Goal: Task Accomplishment & Management: Complete application form

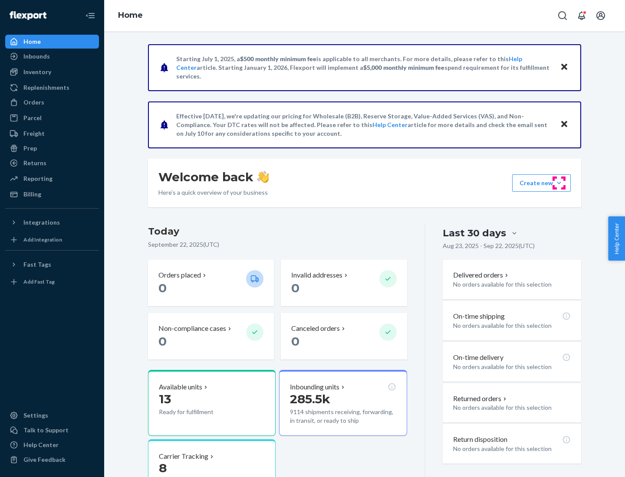
click at [559, 183] on button "Create new Create new inbound Create new order Create new product" at bounding box center [541, 182] width 59 height 17
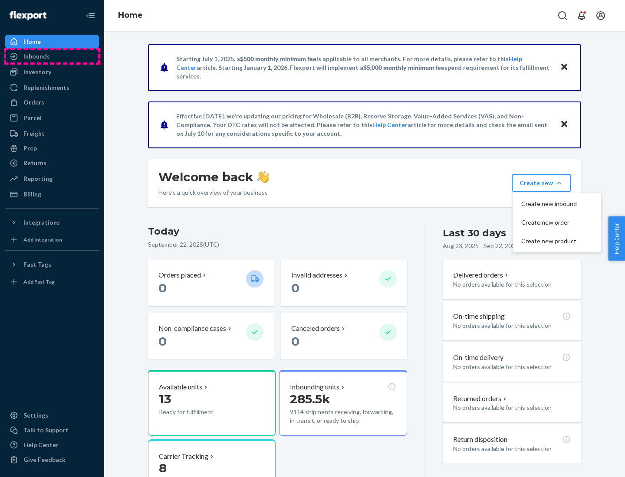
click at [52, 56] on div "Inbounds" at bounding box center [52, 56] width 92 height 12
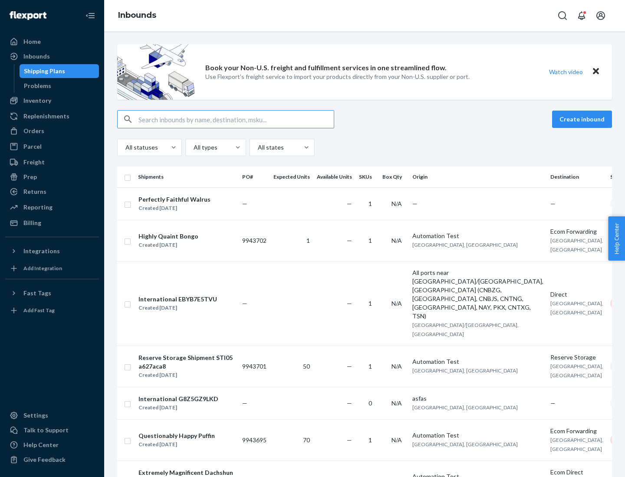
click at [583, 119] on button "Create inbound" at bounding box center [582, 119] width 60 height 17
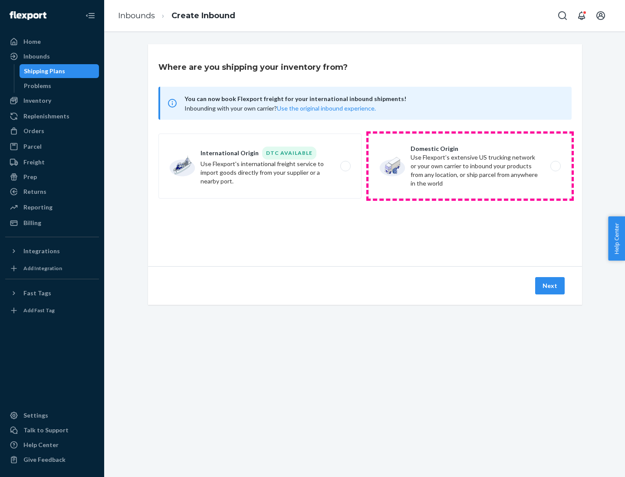
click at [470, 166] on label "Domestic Origin Use Flexport’s extensive US trucking network or your own carrie…" at bounding box center [469, 166] width 203 height 65
click at [555, 166] on input "Domestic Origin Use Flexport’s extensive US trucking network or your own carrie…" at bounding box center [558, 167] width 6 height 6
radio input "true"
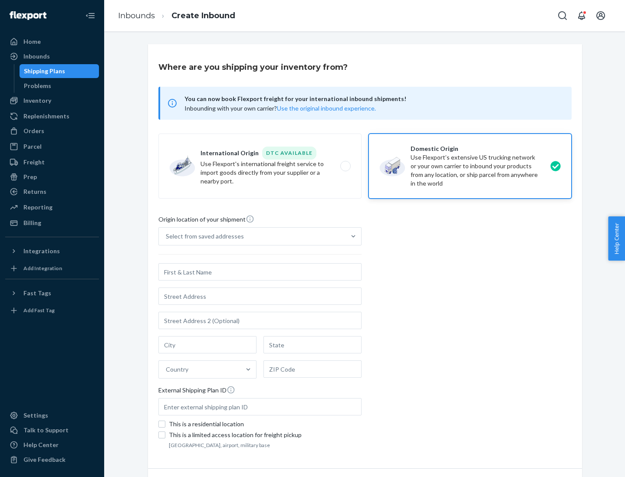
click at [203, 236] on div "Select from saved addresses" at bounding box center [205, 236] width 78 height 9
click at [167, 236] on input "Select from saved addresses" at bounding box center [166, 236] width 1 height 9
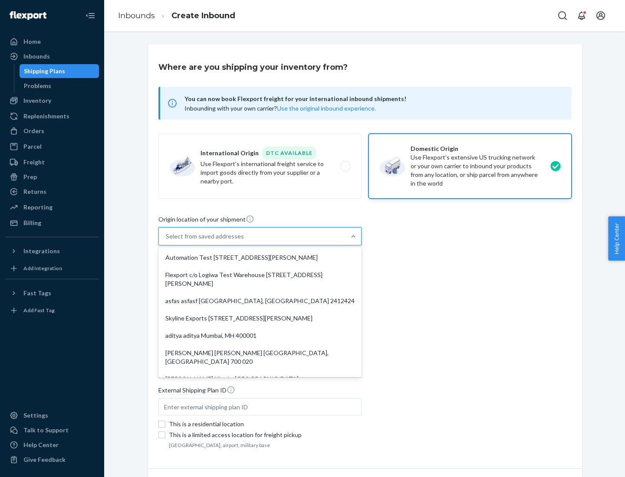
scroll to position [3, 0]
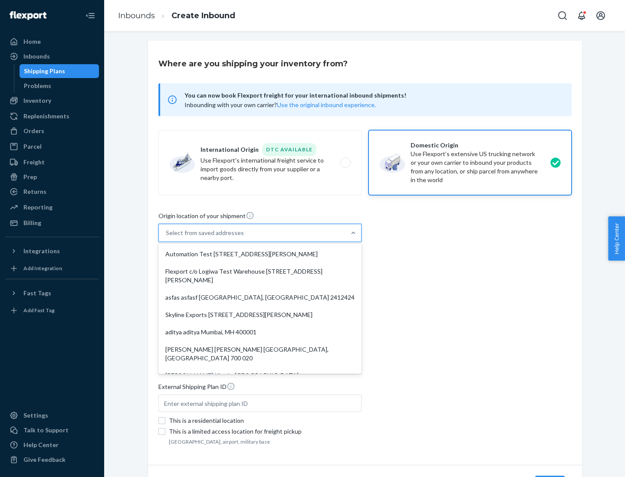
click at [260, 254] on div "Automation Test [STREET_ADDRESS][PERSON_NAME]" at bounding box center [260, 254] width 200 height 17
click at [167, 237] on input "option Automation Test [STREET_ADDRESS][PERSON_NAME]. 9 results available. Use …" at bounding box center [166, 233] width 1 height 9
type input "Automation Test"
type input "9th Floor"
type input "[GEOGRAPHIC_DATA]"
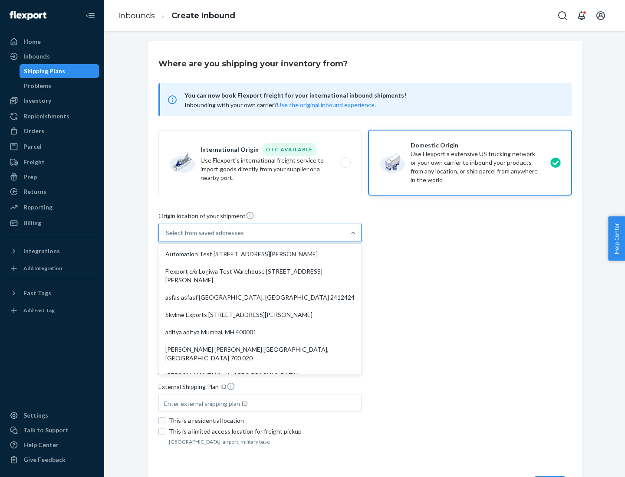
type input "CA"
type input "94104"
type input "[STREET_ADDRESS][PERSON_NAME]"
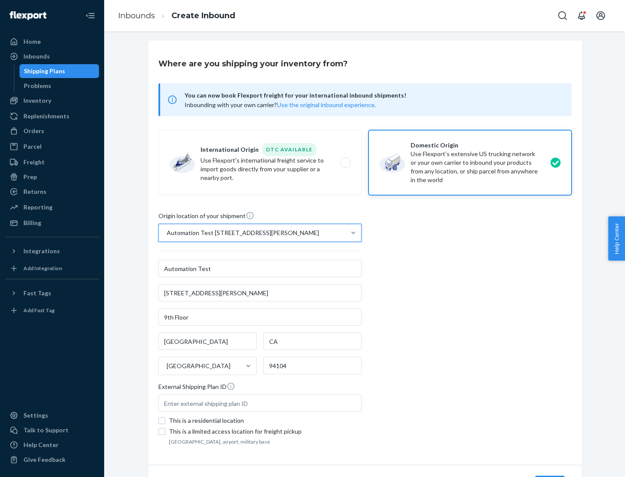
scroll to position [51, 0]
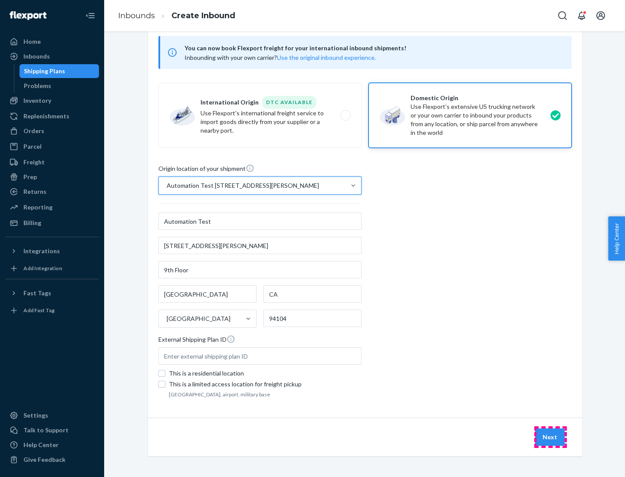
click at [550, 437] on button "Next" at bounding box center [549, 437] width 29 height 17
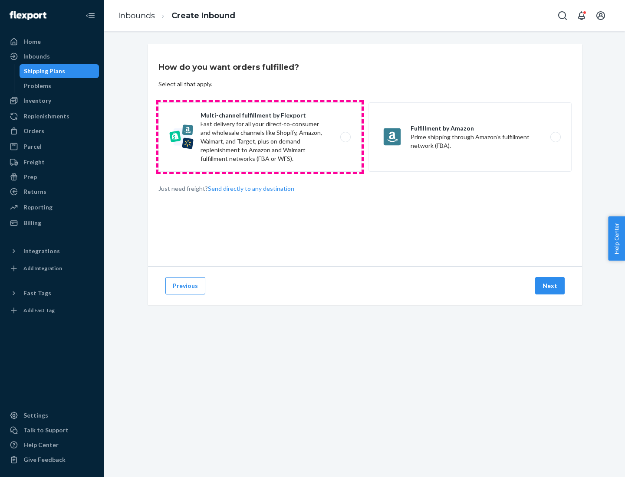
click at [260, 137] on label "Multi-channel fulfillment by Flexport Fast delivery for all your direct-to-cons…" at bounding box center [259, 136] width 203 height 69
click at [345, 137] on input "Multi-channel fulfillment by Flexport Fast delivery for all your direct-to-cons…" at bounding box center [348, 137] width 6 height 6
radio input "true"
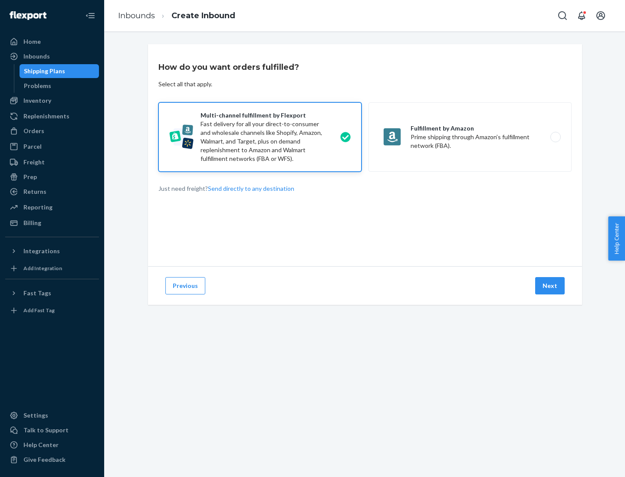
click at [550, 286] on button "Next" at bounding box center [549, 285] width 29 height 17
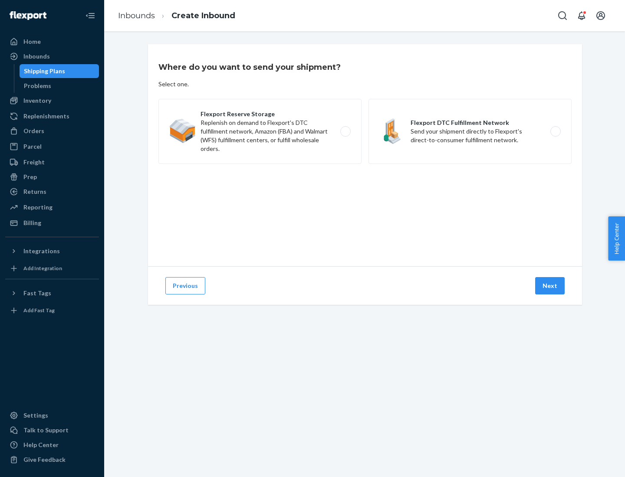
click at [470, 131] on label "Flexport DTC Fulfillment Network Send your shipment directly to Flexport's dire…" at bounding box center [469, 131] width 203 height 65
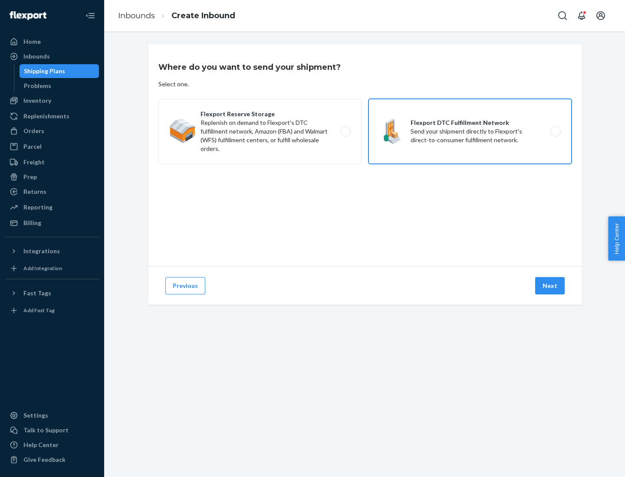
click at [555, 131] on input "Flexport DTC Fulfillment Network Send your shipment directly to Flexport's dire…" at bounding box center [558, 132] width 6 height 6
radio input "true"
click at [550, 286] on button "Next" at bounding box center [549, 285] width 29 height 17
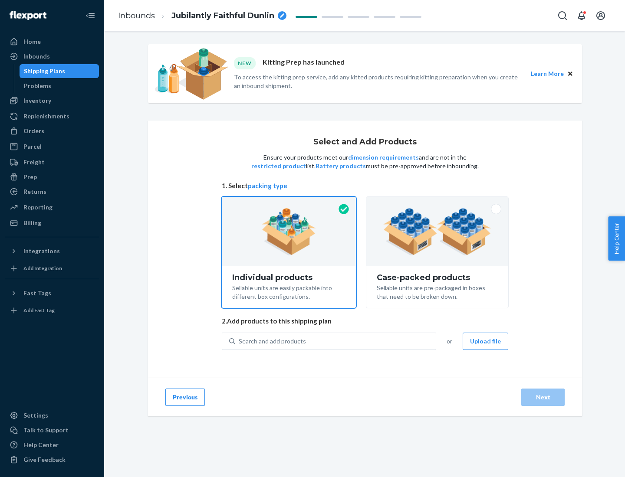
click at [437, 232] on img at bounding box center [437, 232] width 108 height 48
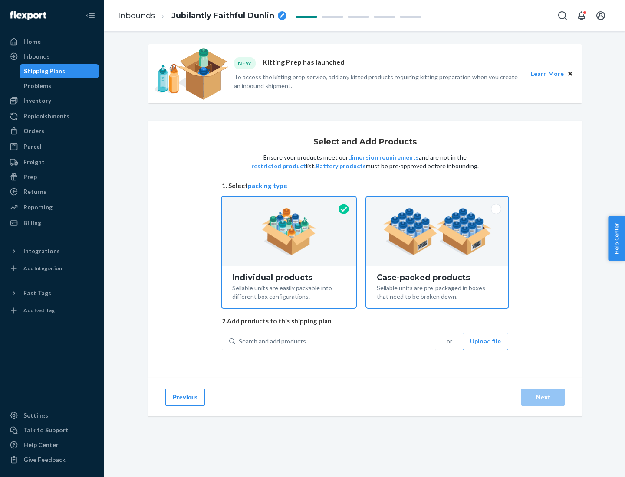
click at [437, 203] on input "Case-packed products Sellable units are pre-packaged in boxes that need to be b…" at bounding box center [437, 200] width 6 height 6
radio input "true"
radio input "false"
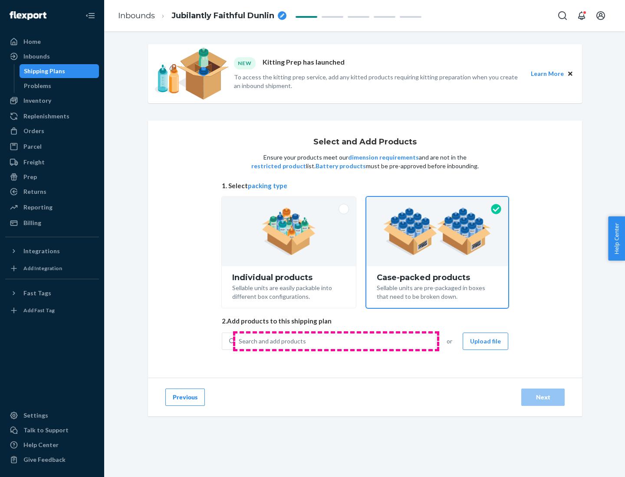
click at [336, 341] on div "Search and add products" at bounding box center [335, 342] width 200 height 16
click at [239, 341] on input "Search and add products" at bounding box center [239, 341] width 1 height 9
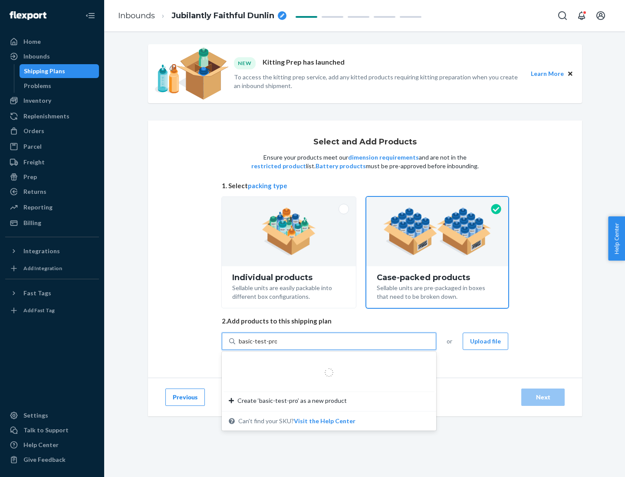
type input "basic-test-product-1"
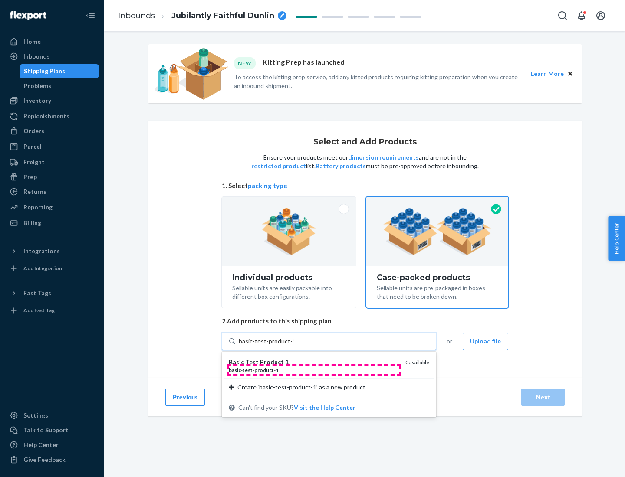
click at [314, 370] on div "basic - test - product - 1" at bounding box center [314, 370] width 170 height 7
click at [294, 346] on input "basic-test-product-1" at bounding box center [267, 341] width 56 height 9
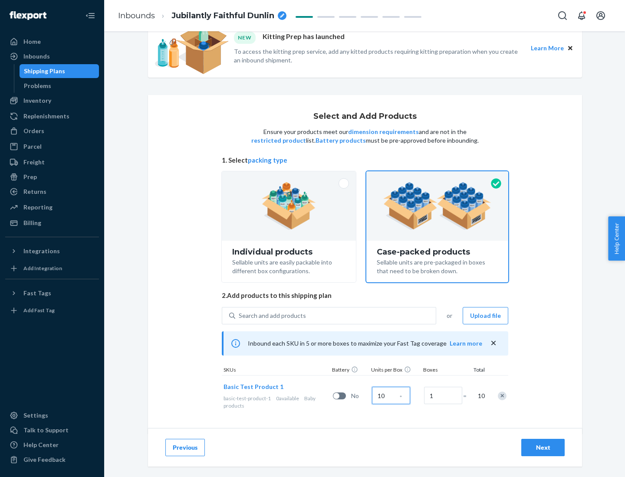
scroll to position [31, 0]
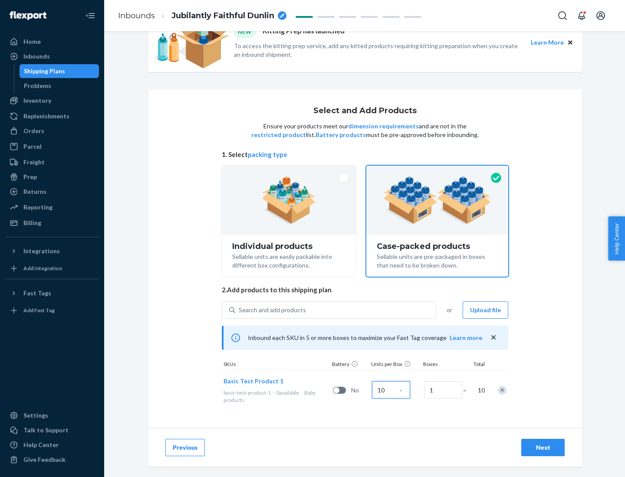
type input "10"
type input "7"
click at [543, 448] on div "Next" at bounding box center [542, 447] width 29 height 9
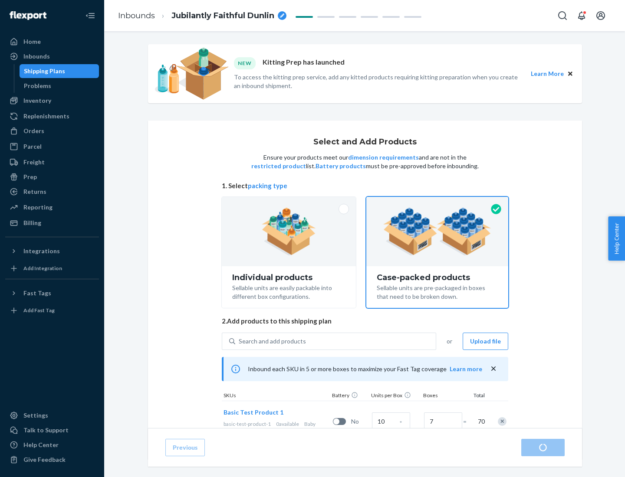
radio input "true"
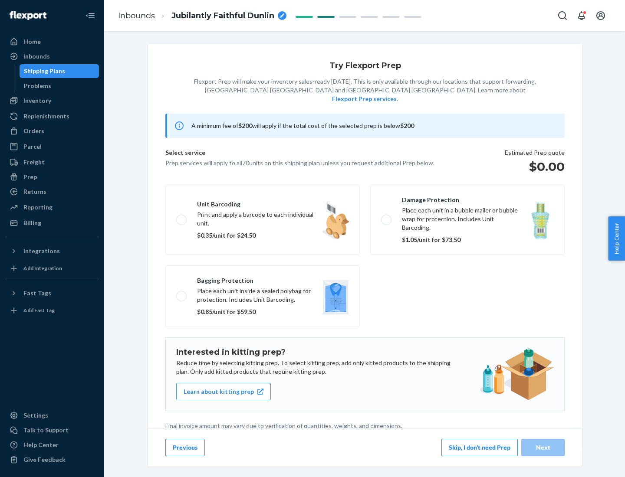
scroll to position [2, 0]
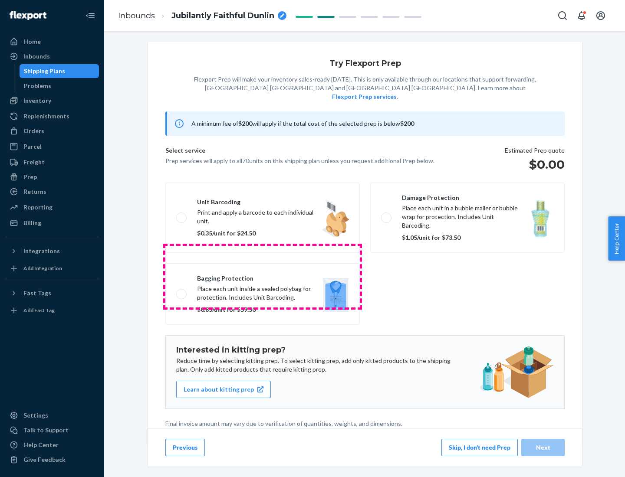
click at [262, 276] on label "Bagging protection Place each unit inside a sealed polybag for protection. Incl…" at bounding box center [262, 294] width 194 height 62
click at [182, 291] on input "Bagging protection Place each unit inside a sealed polybag for protection. Incl…" at bounding box center [179, 294] width 6 height 6
checkbox input "true"
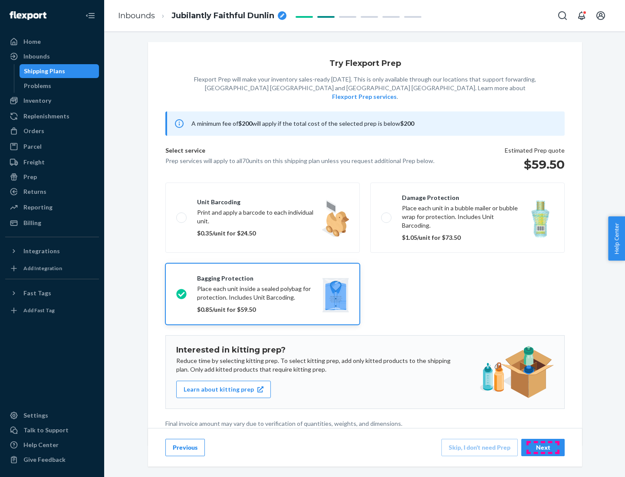
click at [543, 447] on div "Next" at bounding box center [542, 447] width 29 height 9
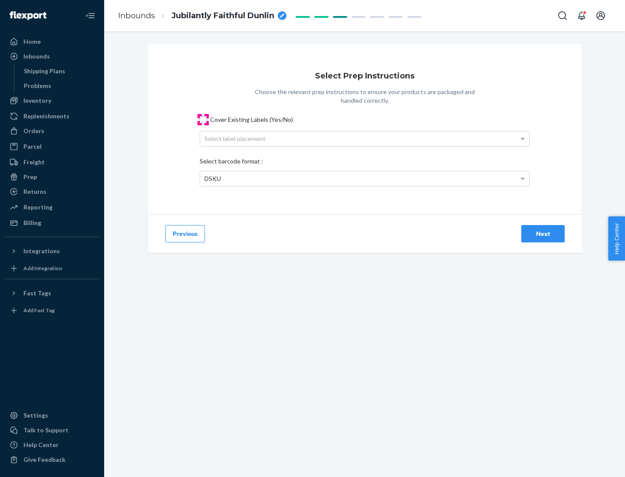
click at [203, 119] on input "Cover Existing Labels (Yes/No)" at bounding box center [203, 119] width 7 height 7
checkbox input "true"
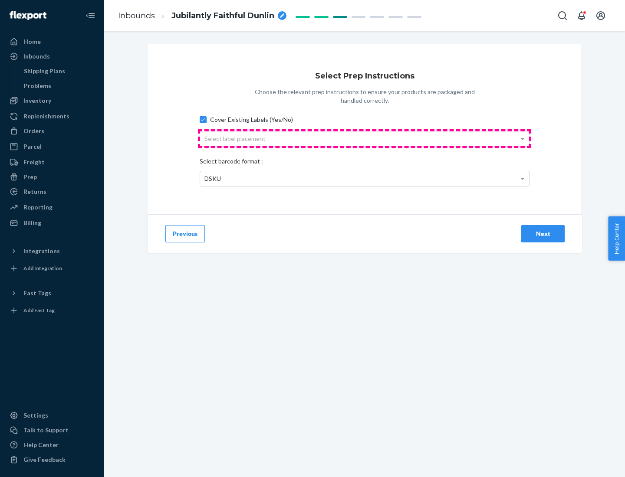
click at [364, 138] on div "Select label placement" at bounding box center [364, 138] width 329 height 15
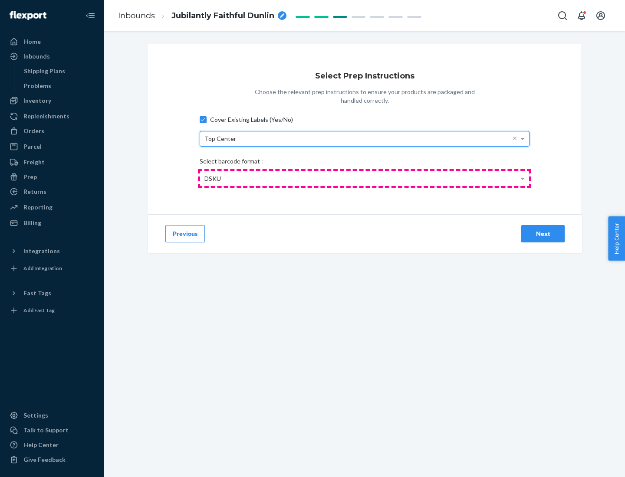
click at [364, 178] on div "DSKU" at bounding box center [364, 178] width 329 height 15
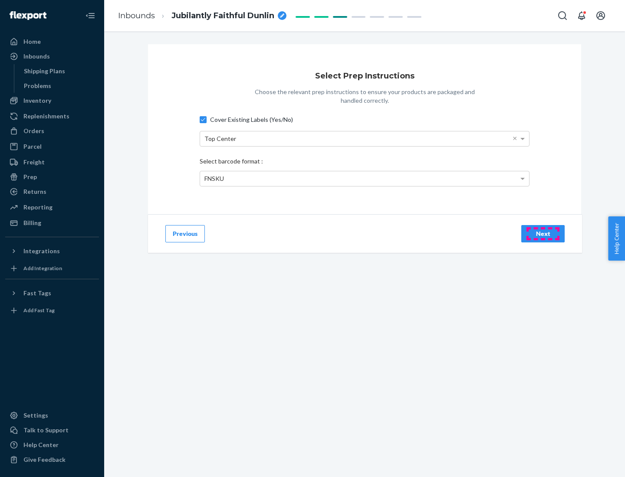
click at [543, 233] on div "Next" at bounding box center [542, 233] width 29 height 9
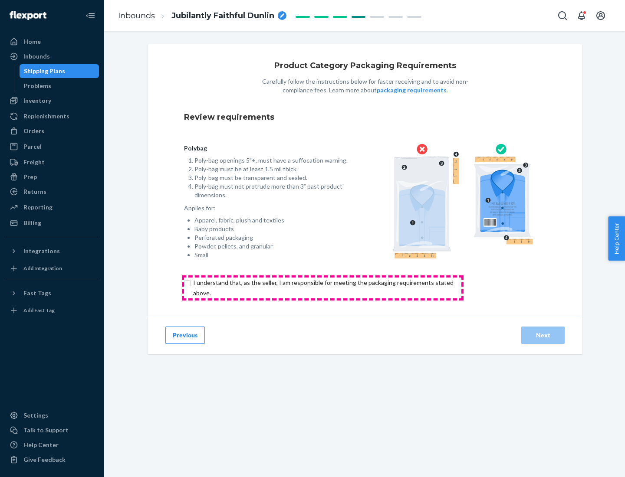
click at [322, 288] on input "checkbox" at bounding box center [328, 288] width 288 height 21
checkbox input "true"
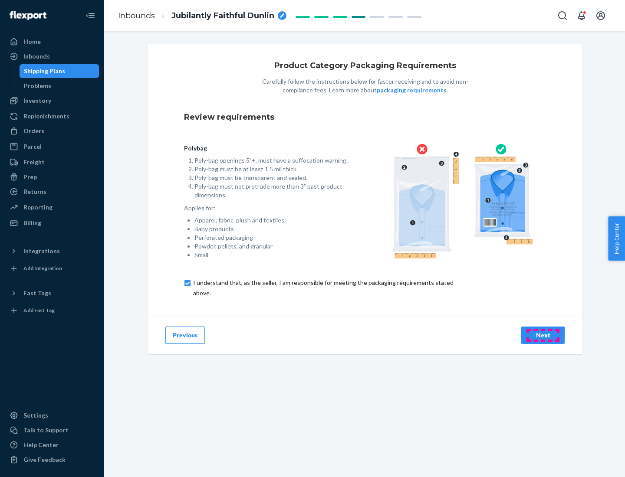
click at [543, 335] on div "Next" at bounding box center [542, 335] width 29 height 9
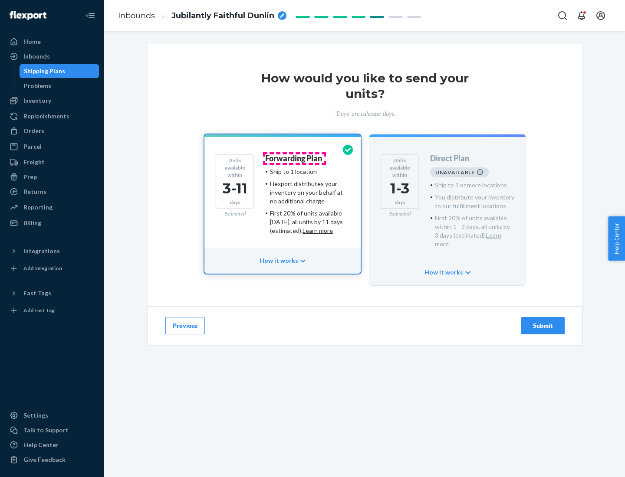
click at [294, 158] on h4 "Forwarding Plan" at bounding box center [293, 158] width 57 height 9
click at [543, 321] on div "Submit" at bounding box center [542, 325] width 29 height 9
